Goal: Task Accomplishment & Management: Manage account settings

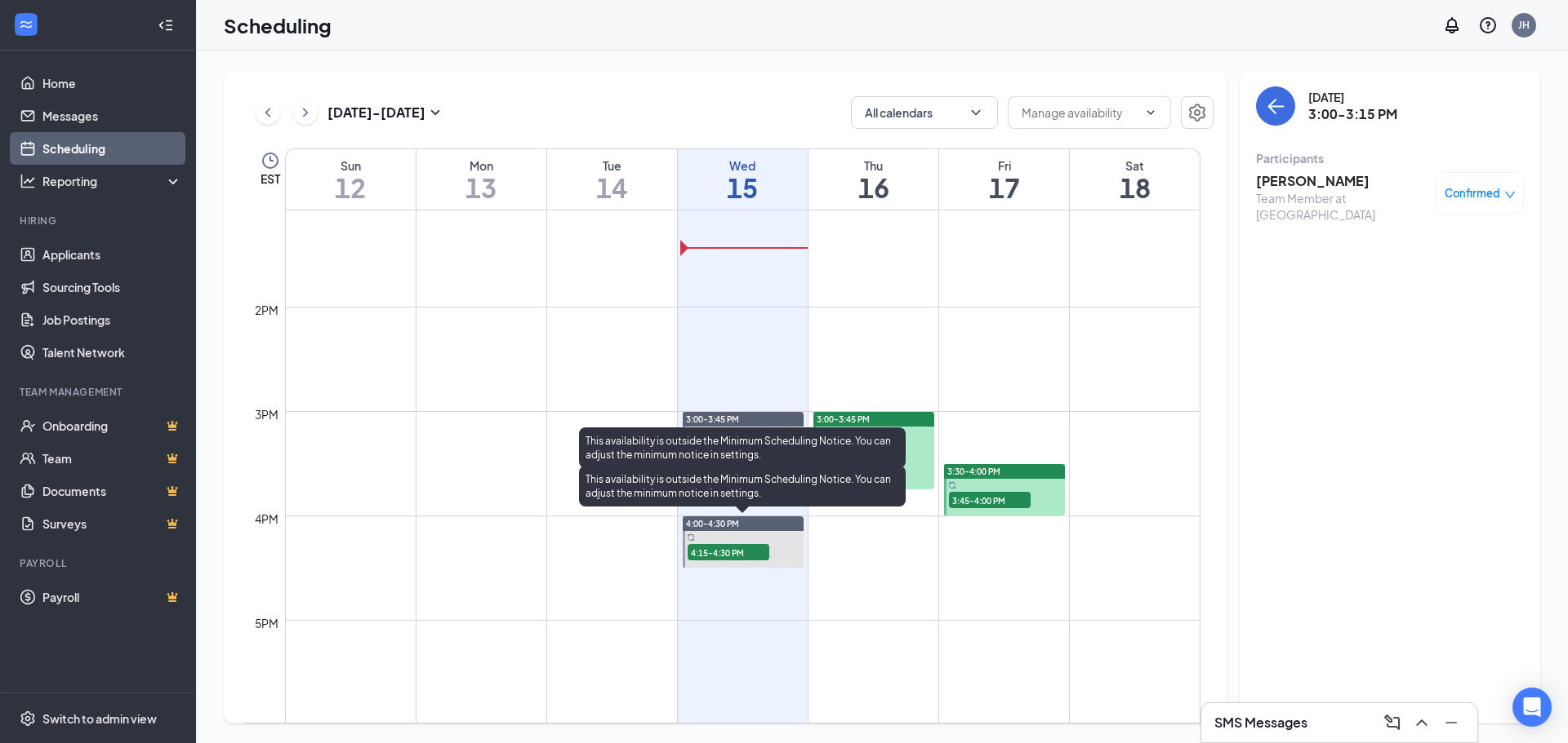
scroll to position [1373, 0]
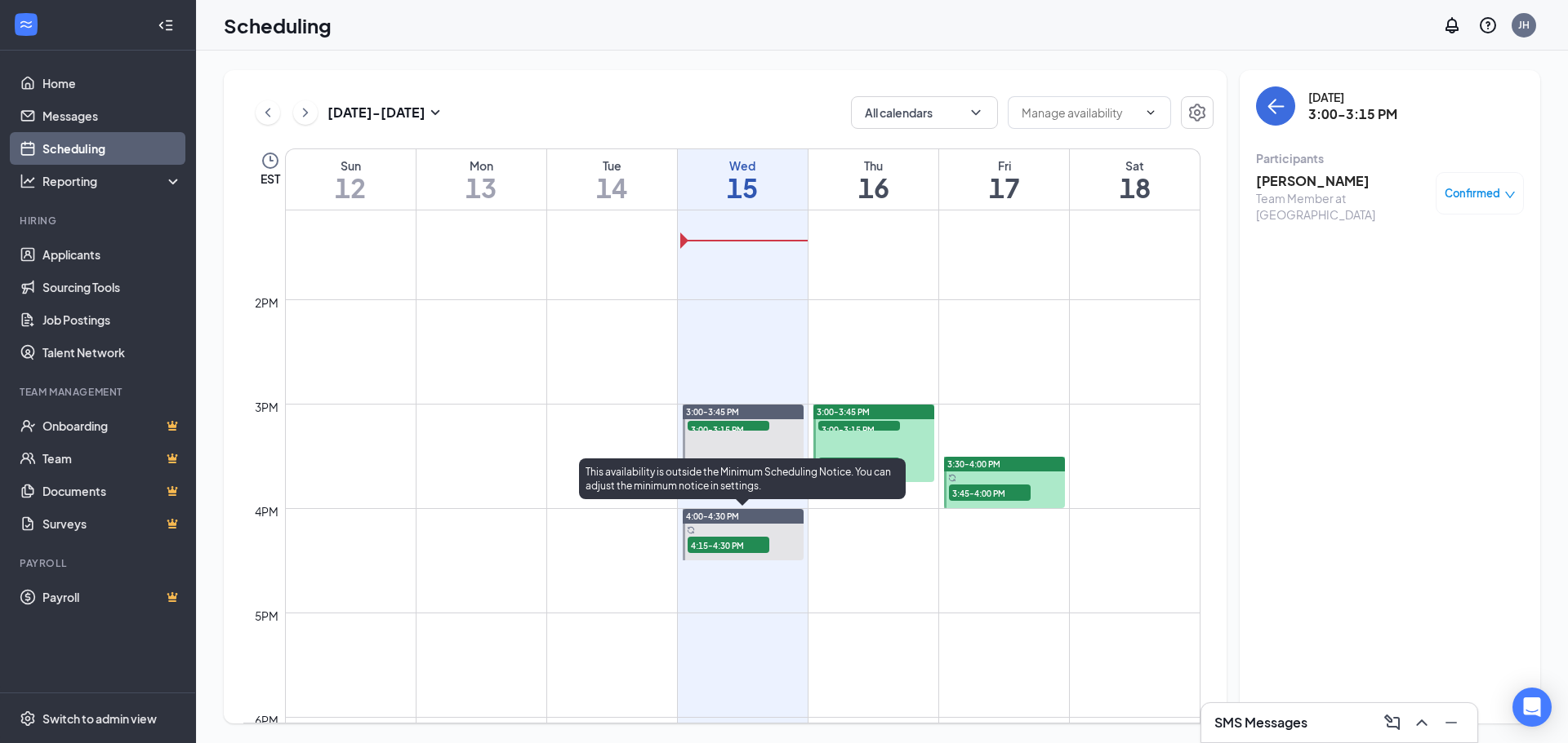
click at [733, 546] on span "4:15-4:30 PM" at bounding box center [728, 544] width 82 height 16
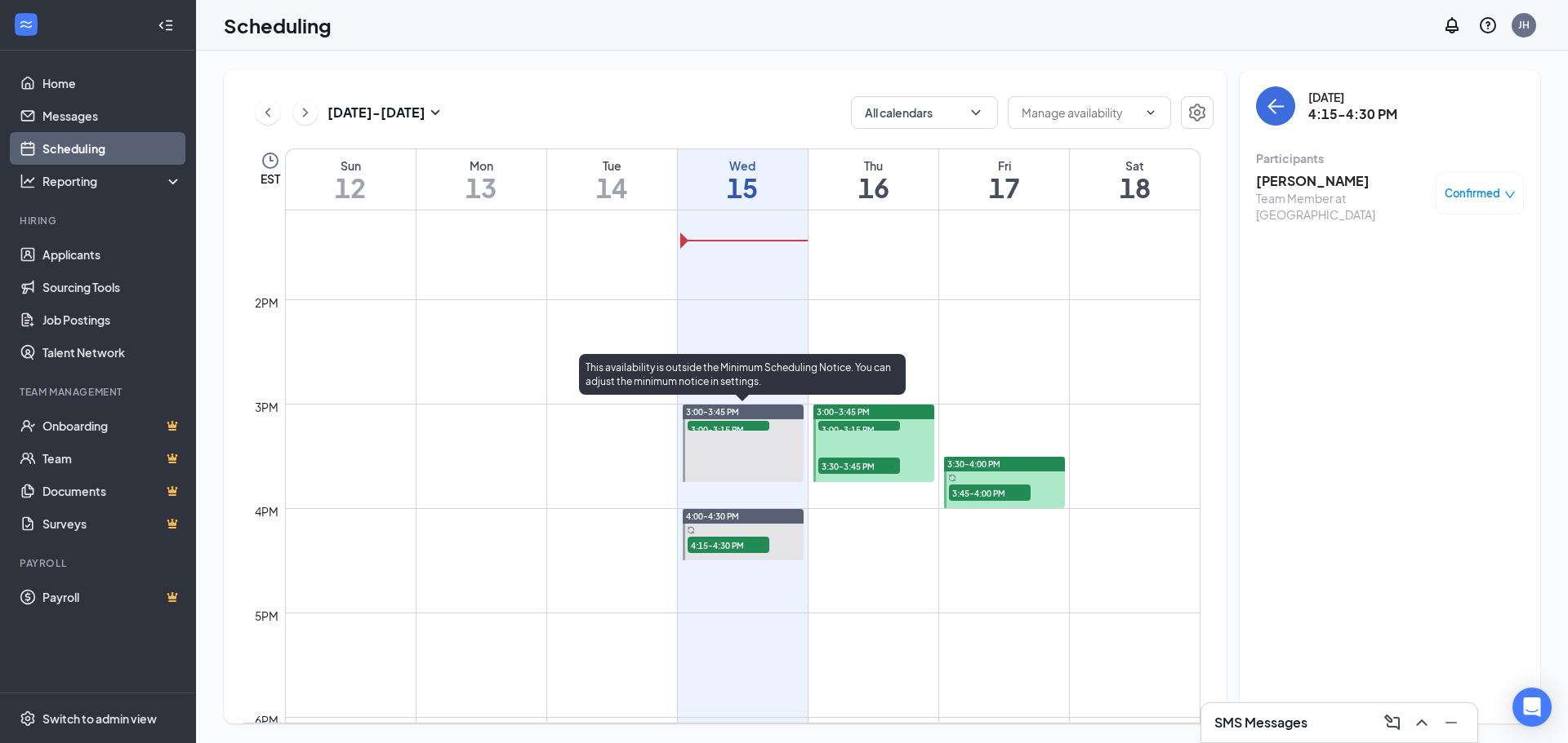
click at [712, 430] on span "3:00-3:15 PM" at bounding box center [728, 429] width 82 height 16
click at [713, 428] on span "3:00-3:15 PM" at bounding box center [728, 429] width 82 height 16
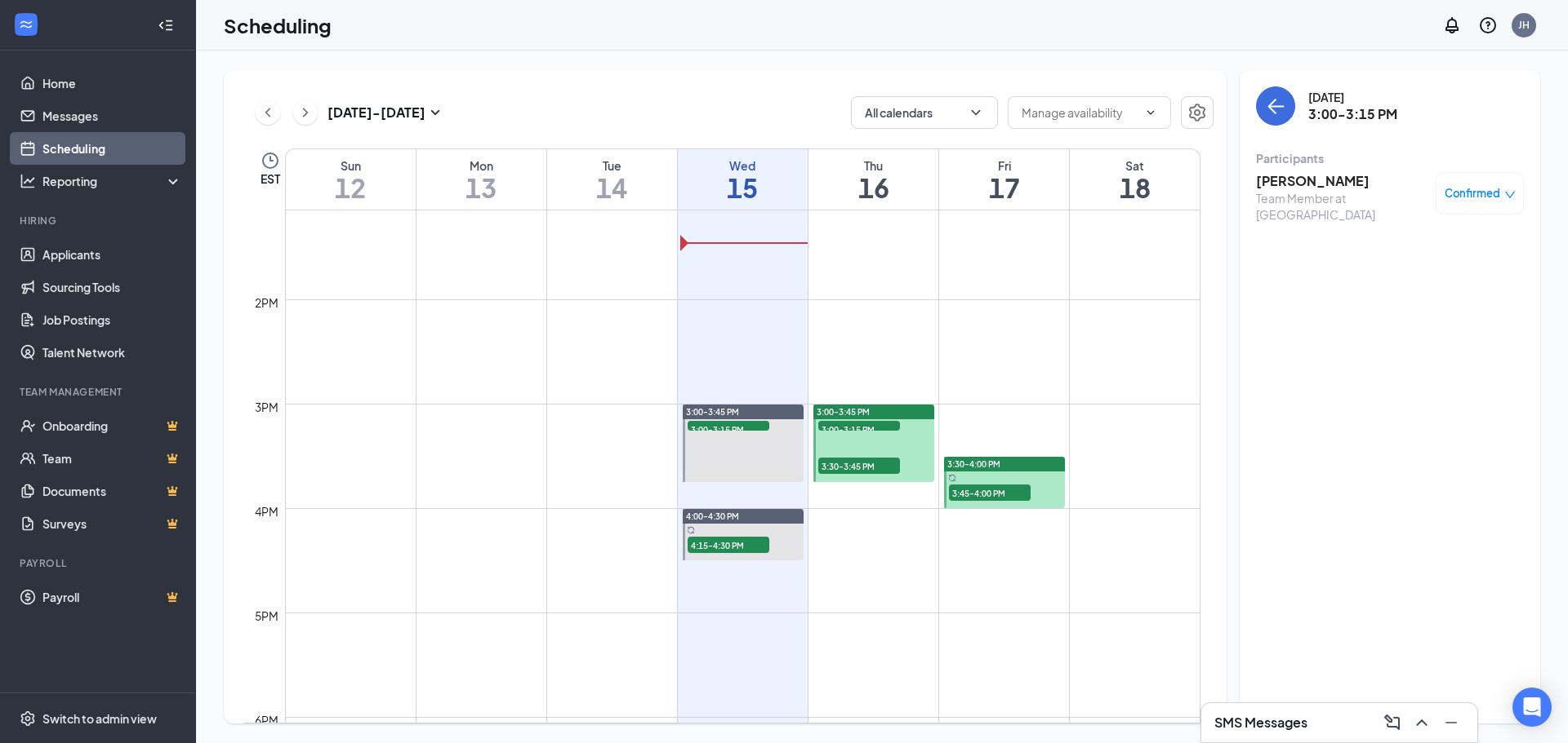
click at [1294, 190] on div "Team Member at [GEOGRAPHIC_DATA]" at bounding box center [1341, 206] width 172 height 33
click at [1299, 178] on h3 "[PERSON_NAME]" at bounding box center [1341, 181] width 172 height 18
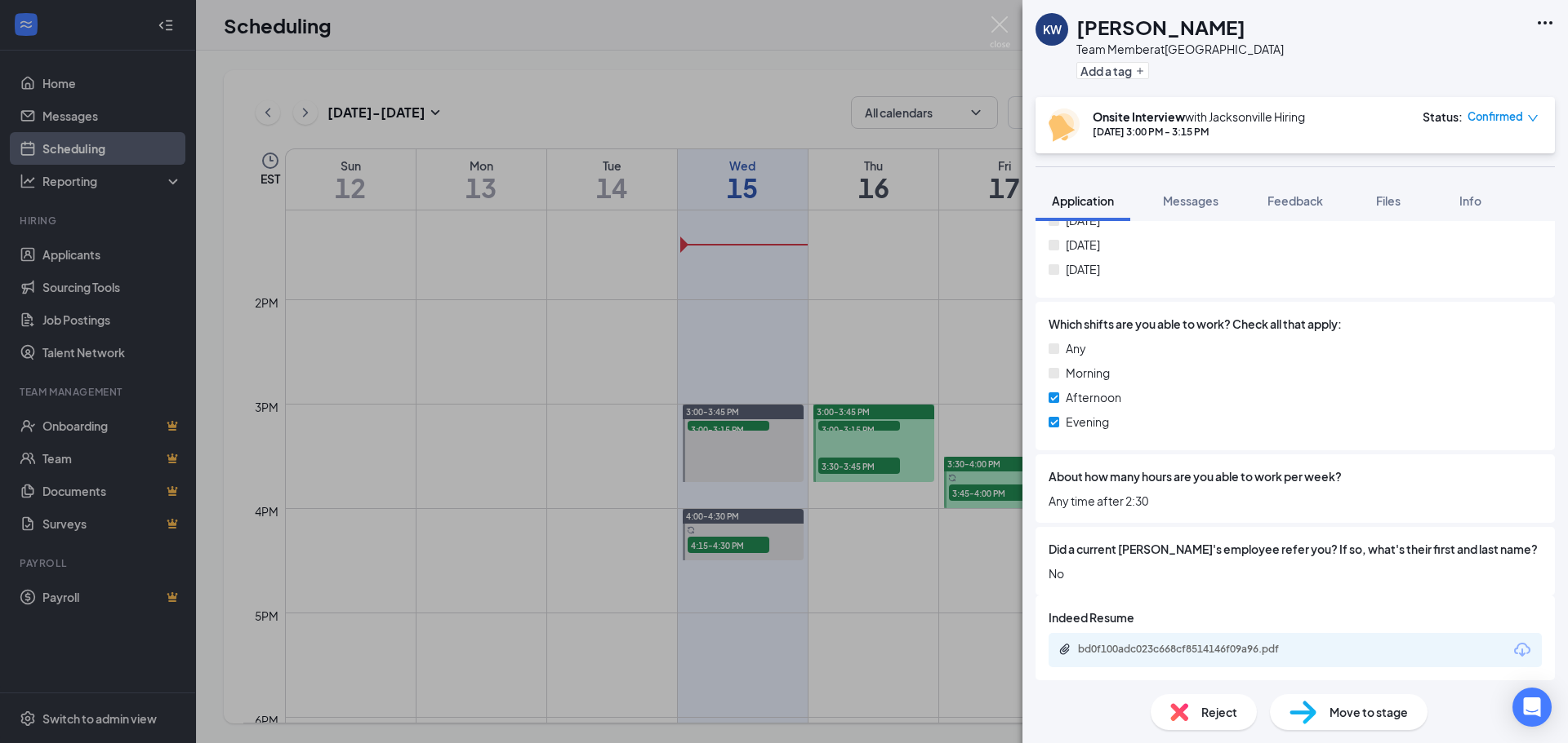
scroll to position [958, 0]
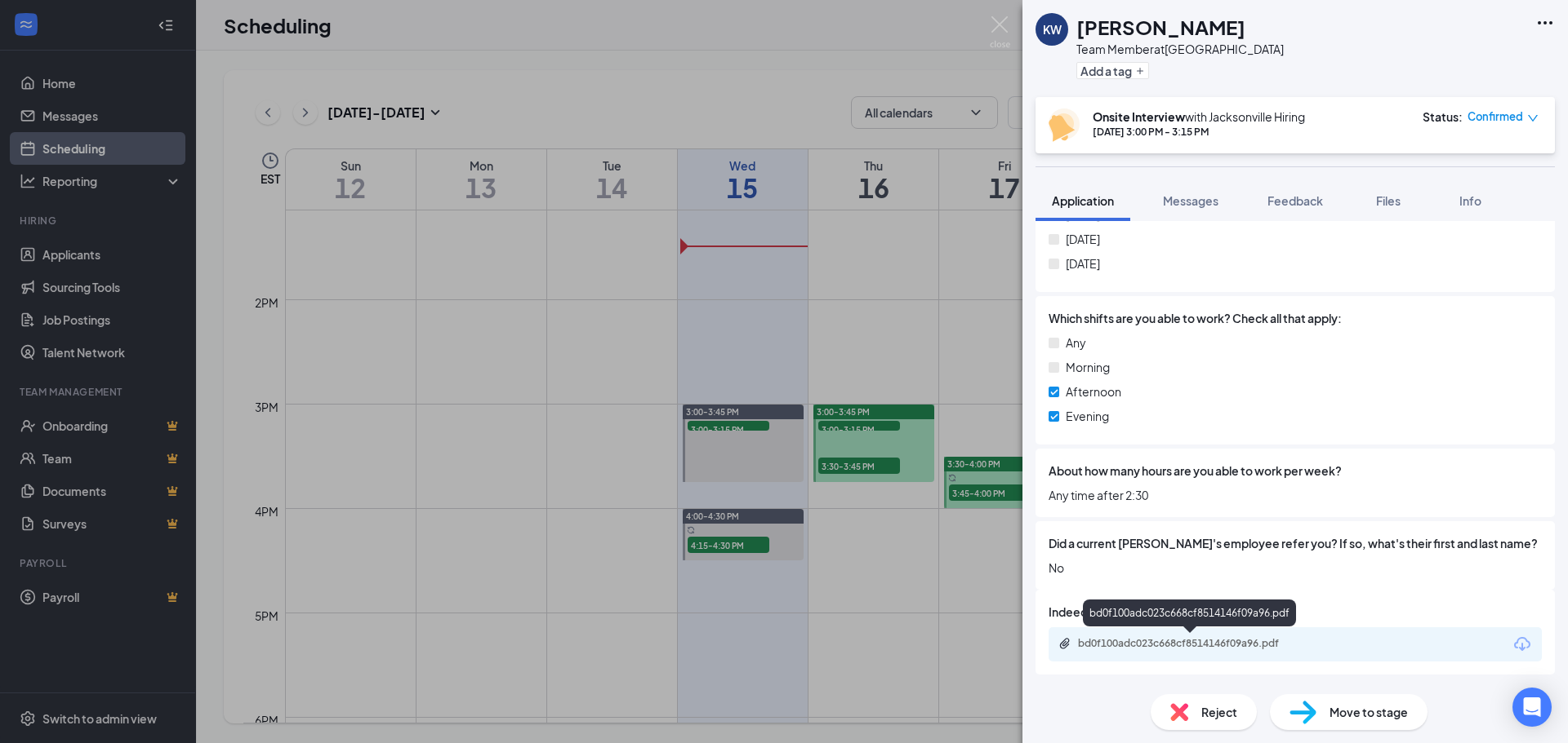
click at [1133, 640] on div "bd0f100adc023c668cf8514146f09a96.pdf" at bounding box center [1192, 644] width 229 height 13
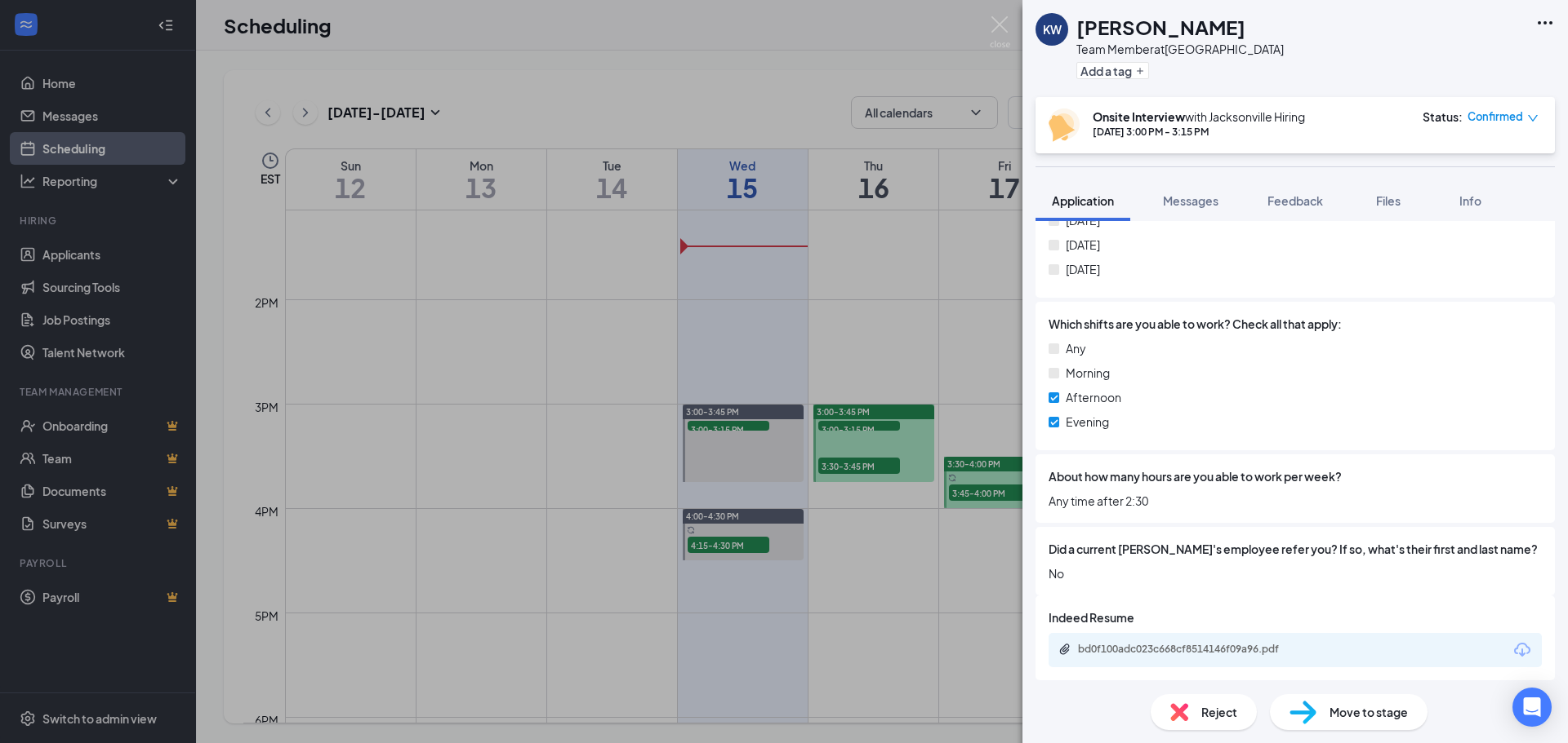
click at [727, 544] on div "KW [PERSON_NAME] Team Member at [GEOGRAPHIC_DATA] Add a tag Onsite Interview wi…" at bounding box center [784, 371] width 1568 height 743
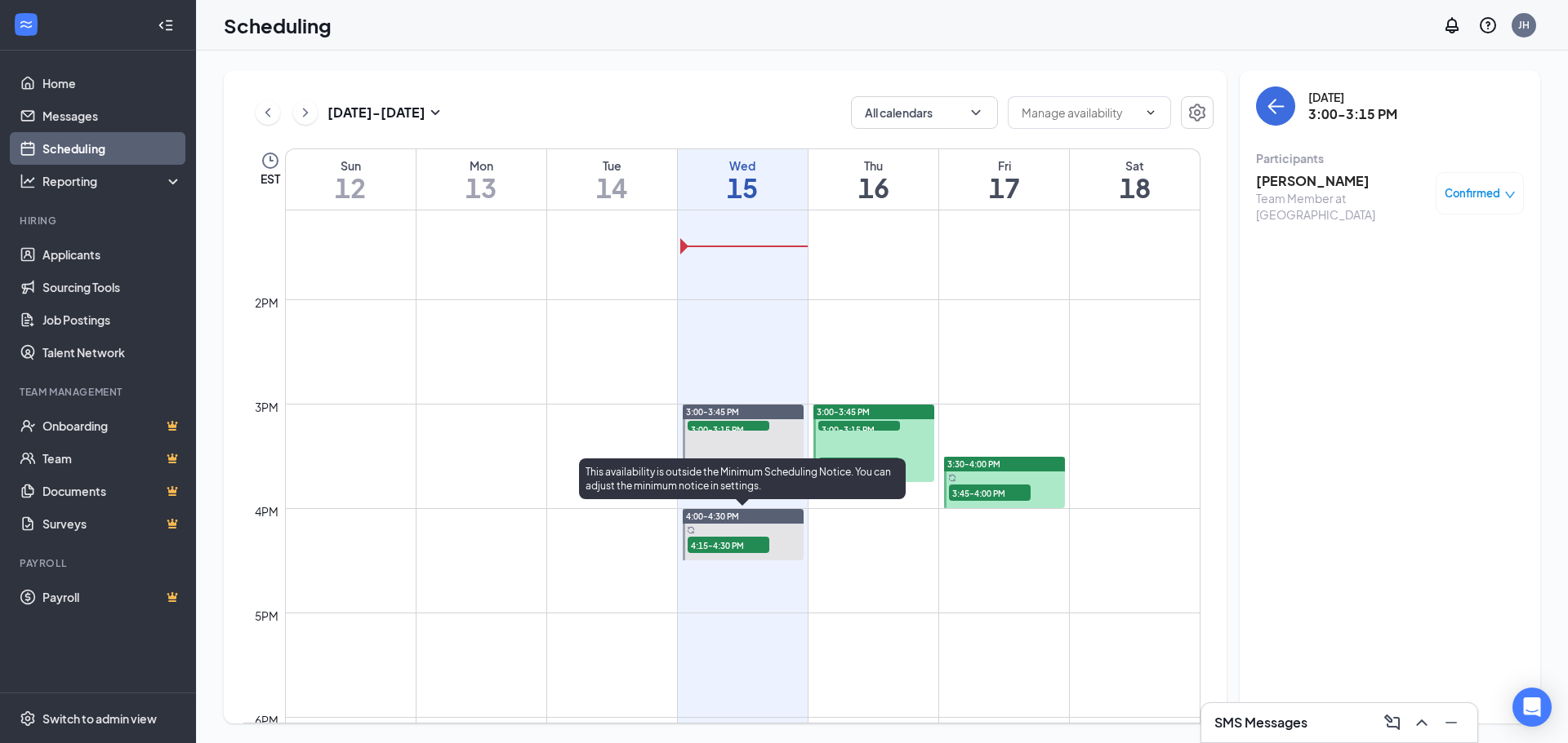
click at [739, 550] on span "4:15-4:30 PM" at bounding box center [728, 544] width 82 height 16
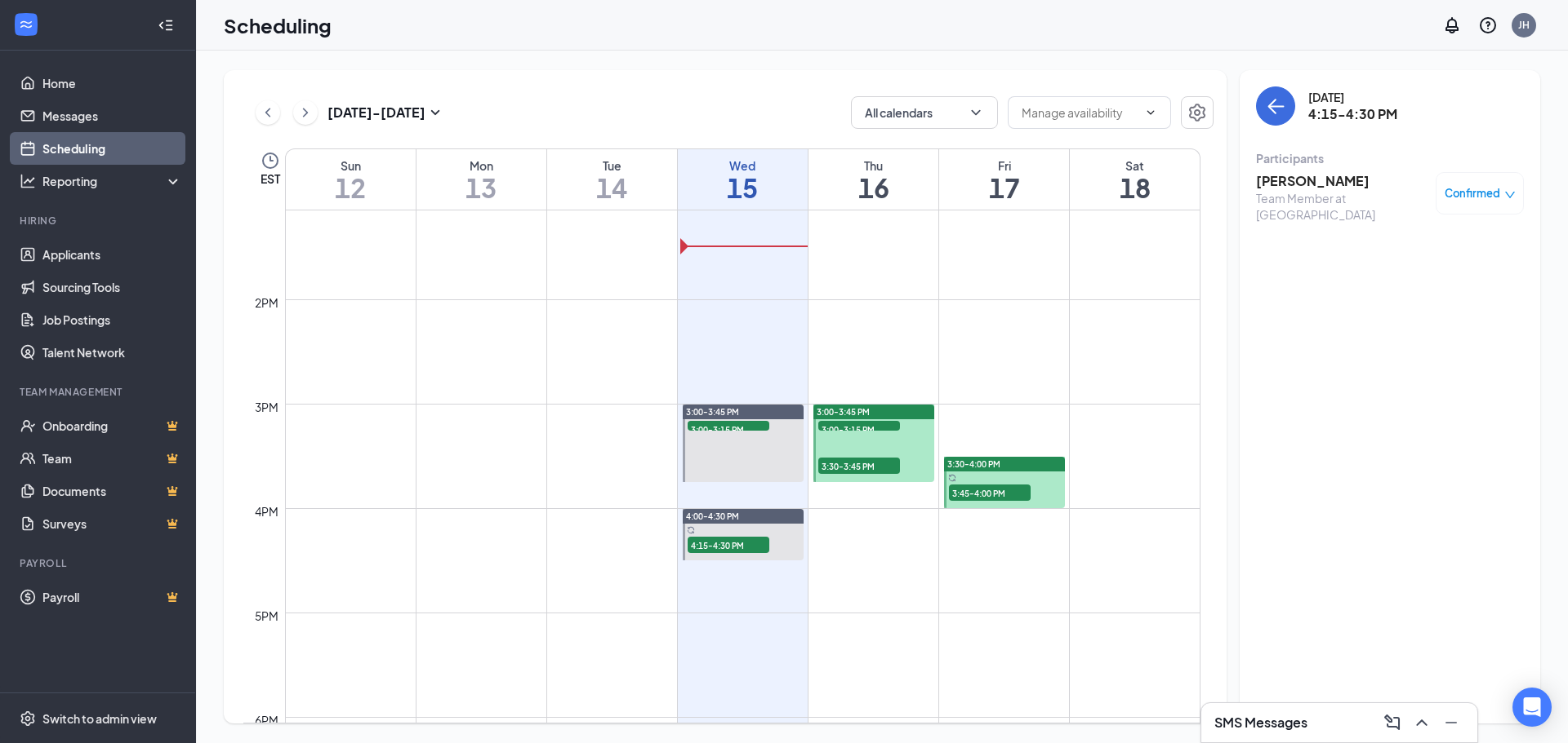
click at [1283, 181] on h3 "[PERSON_NAME]" at bounding box center [1341, 181] width 172 height 18
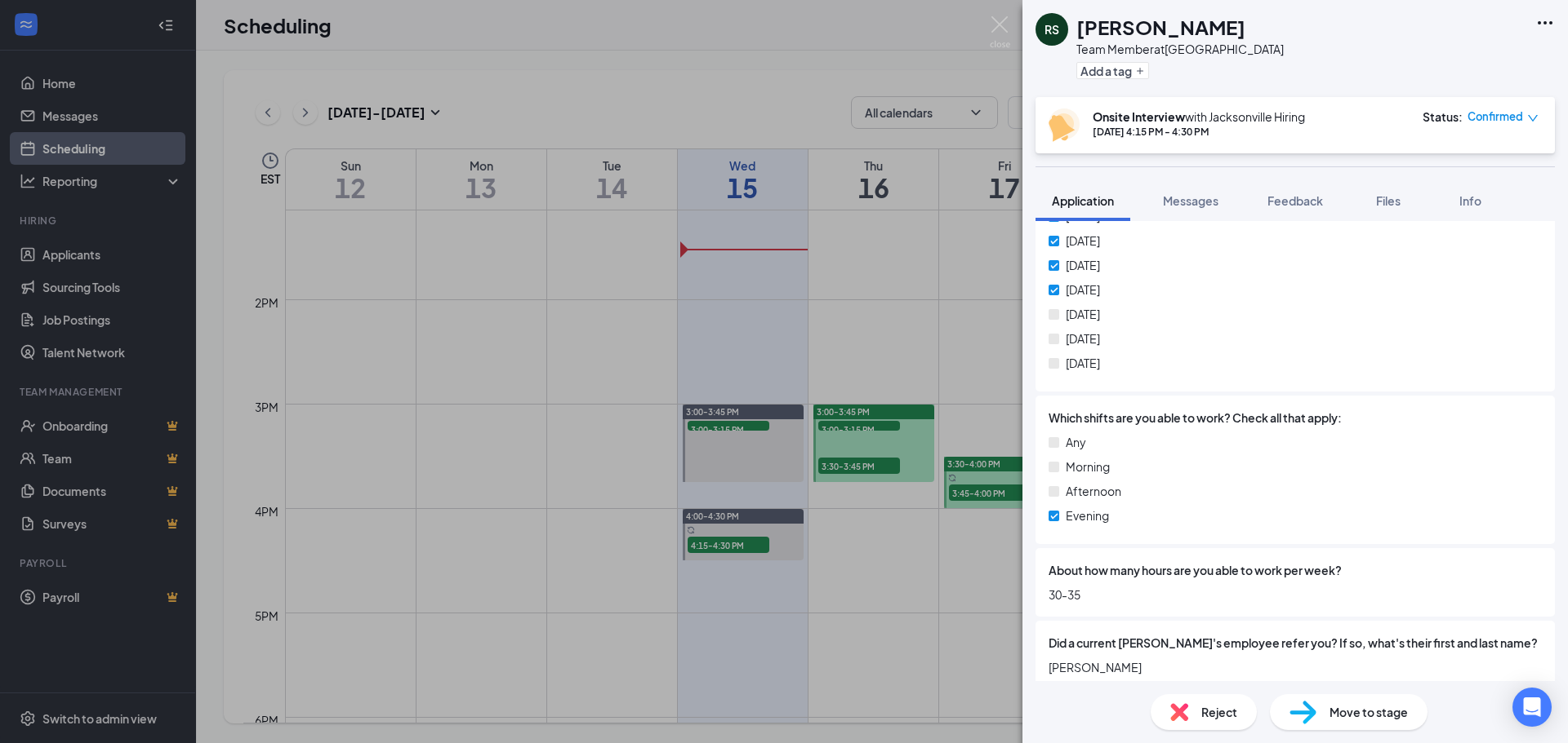
scroll to position [866, 0]
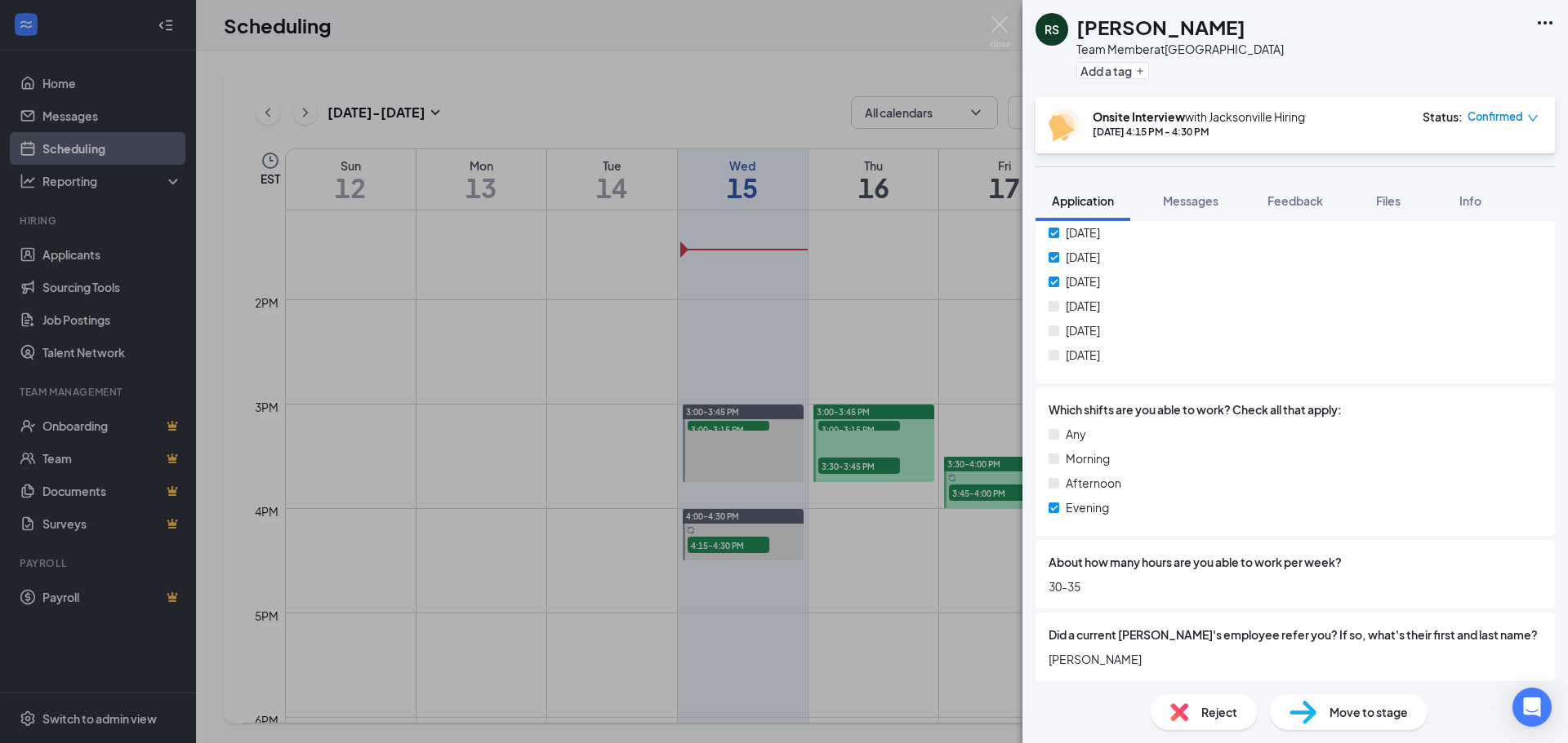
click at [790, 44] on div "RS [PERSON_NAME] Team Member at [GEOGRAPHIC_DATA] Add a tag Onsite Interview wi…" at bounding box center [784, 371] width 1568 height 743
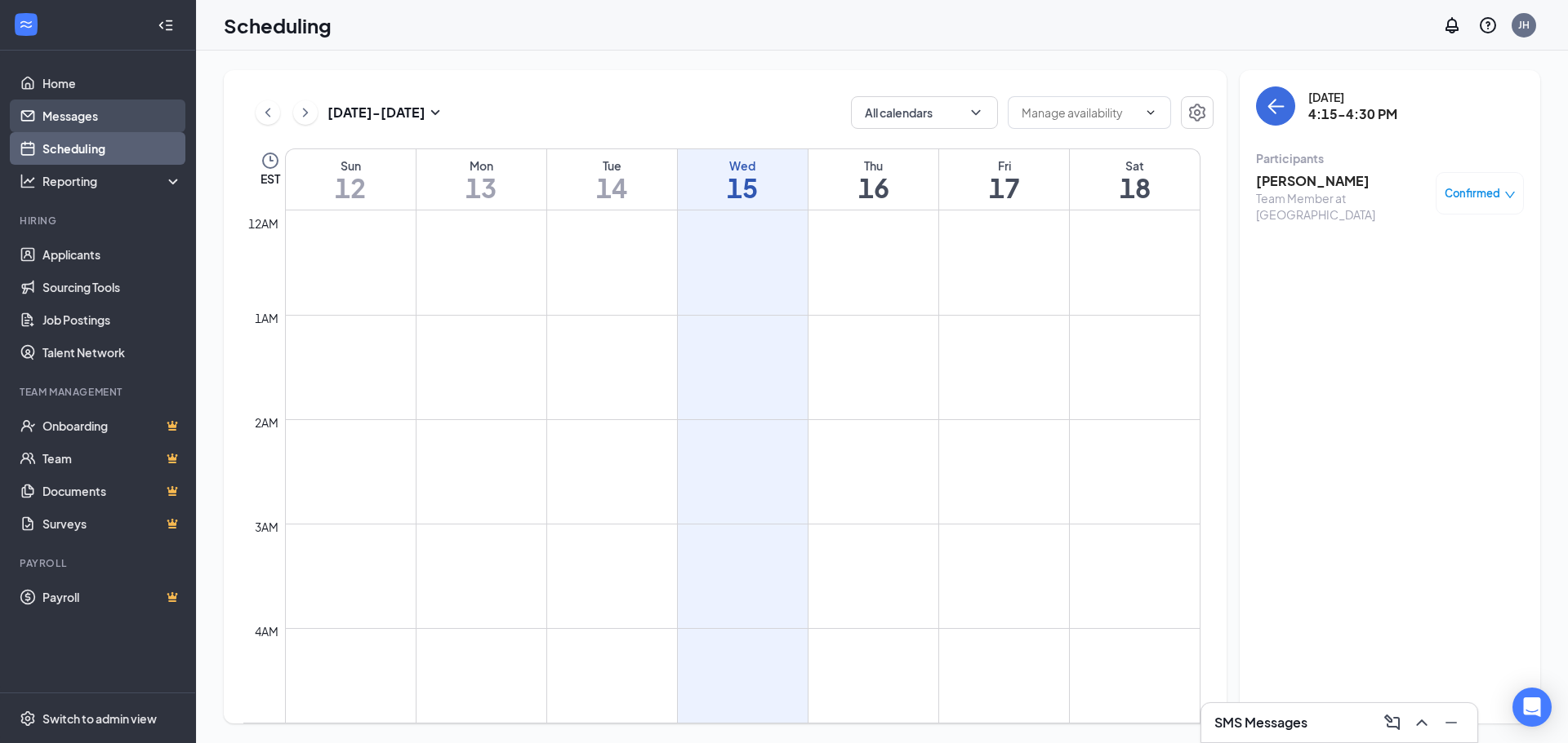
click at [63, 113] on link "Messages" at bounding box center [112, 116] width 140 height 33
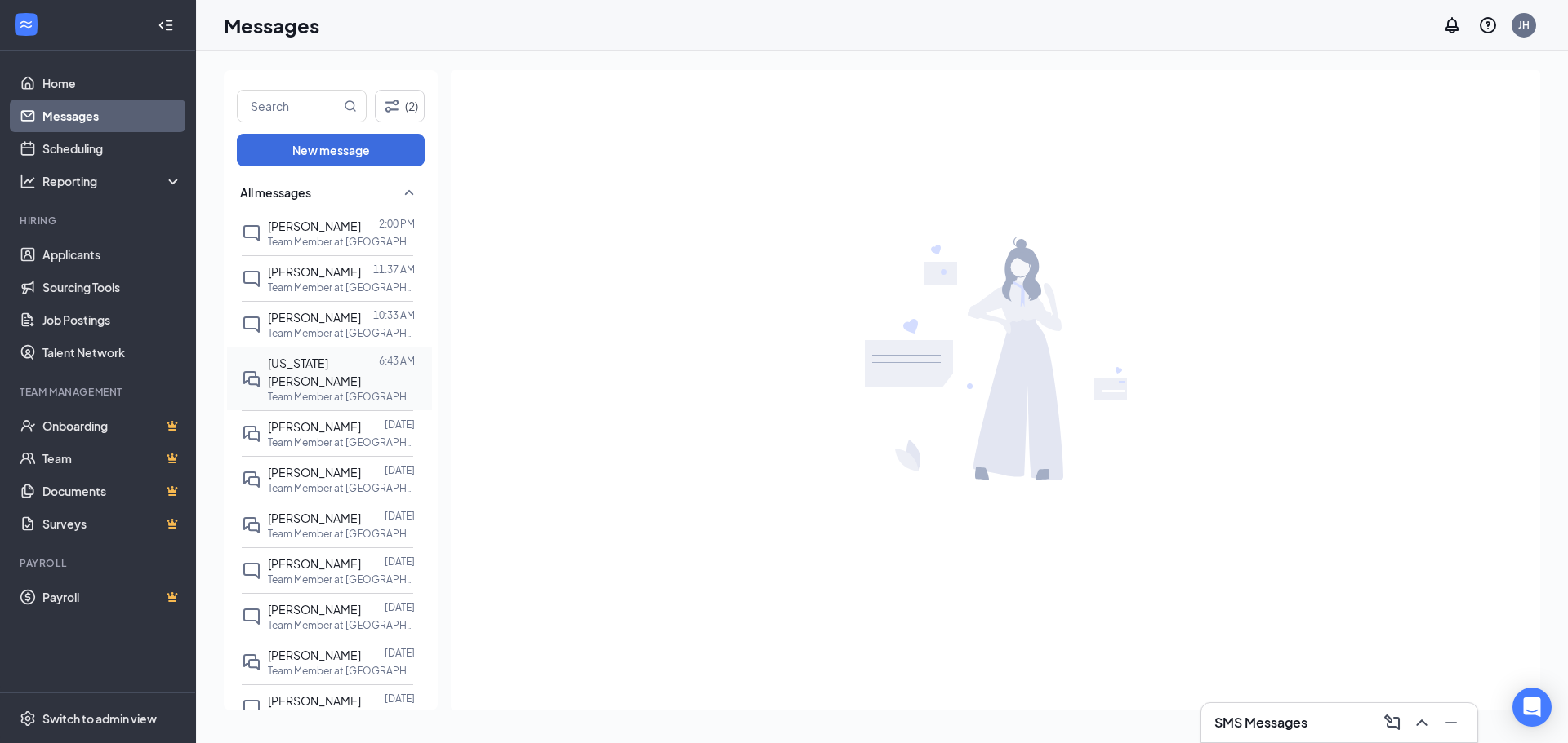
click at [321, 404] on p "Team Member at [GEOGRAPHIC_DATA]" at bounding box center [341, 397] width 147 height 13
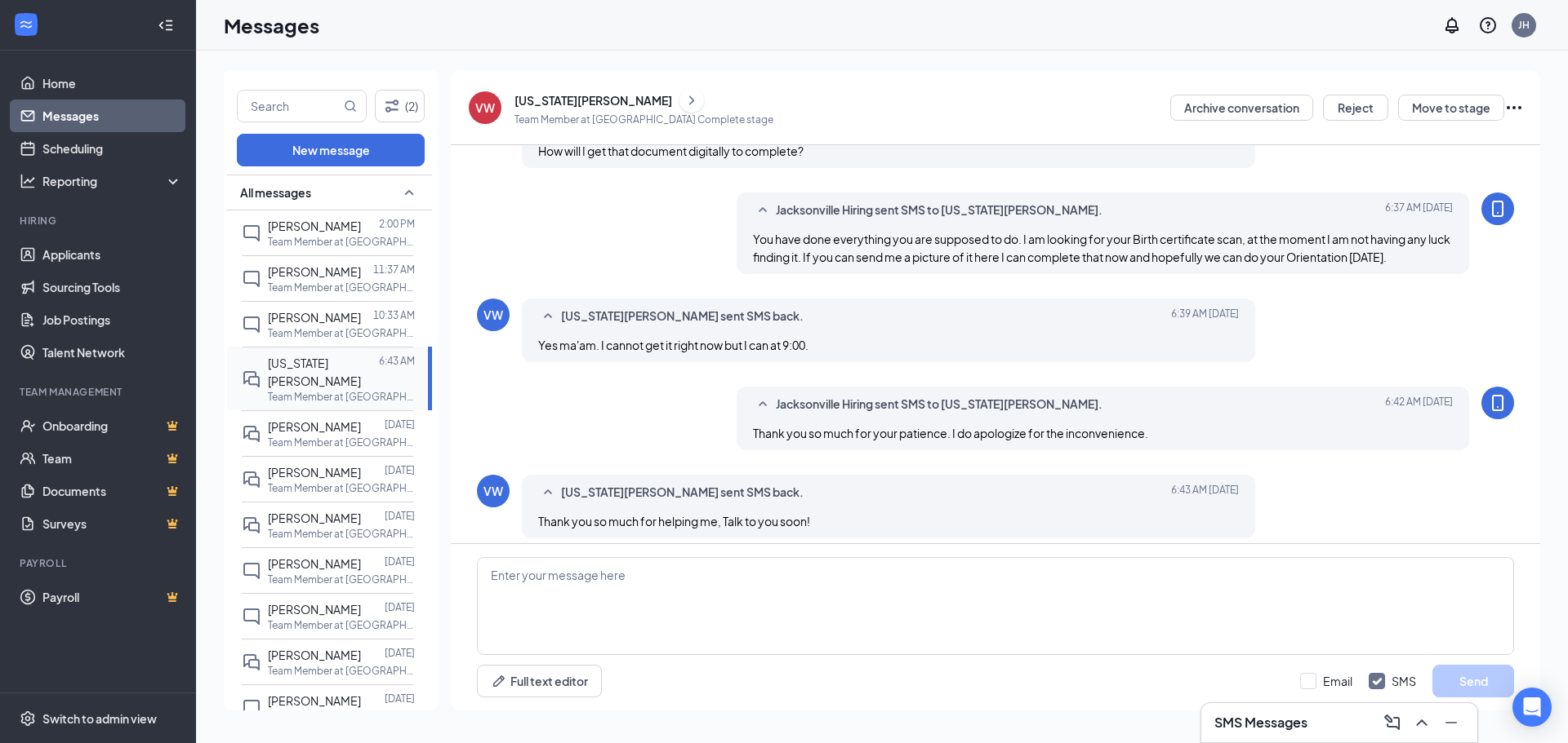
scroll to position [589, 0]
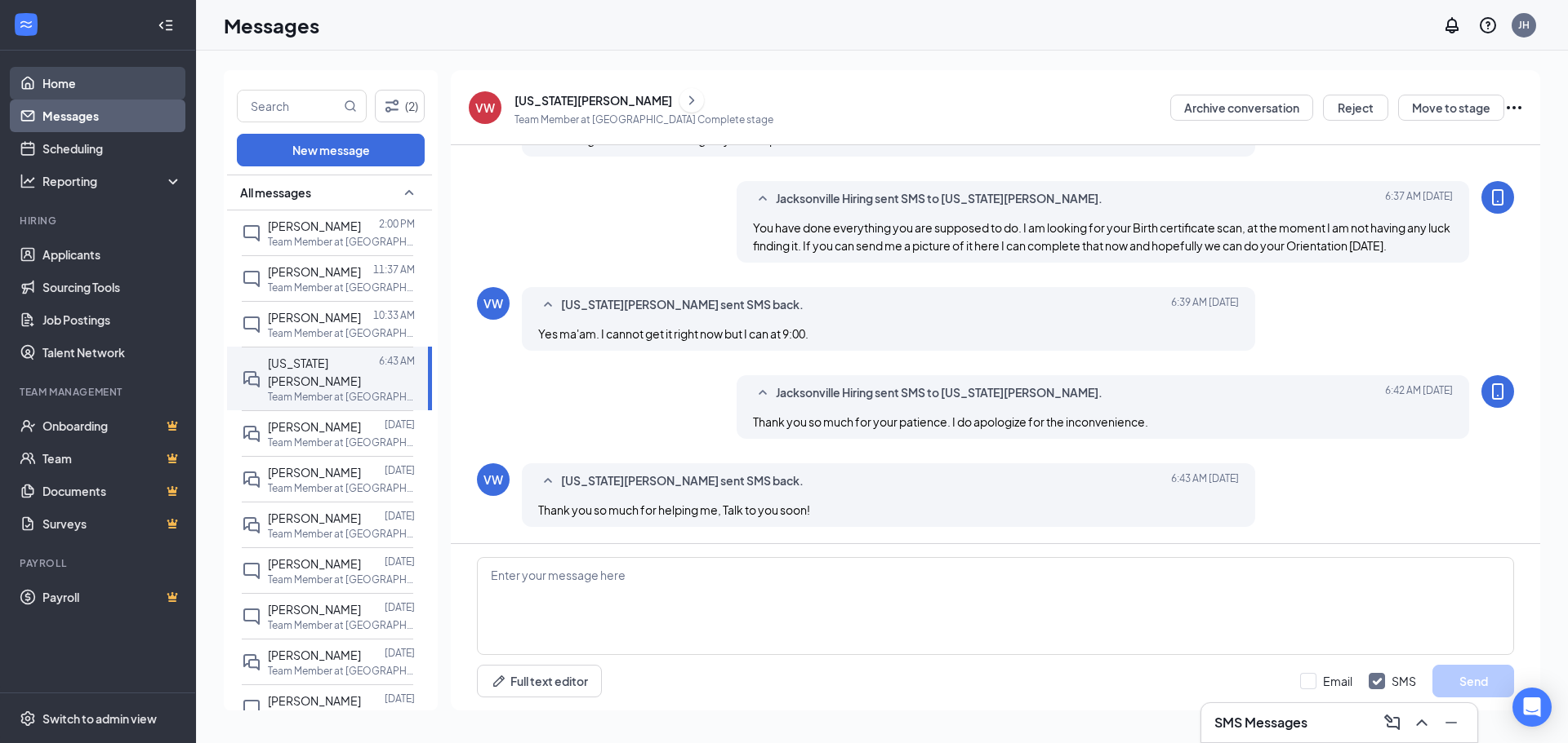
click at [67, 83] on link "Home" at bounding box center [112, 83] width 140 height 33
